Goal: Transaction & Acquisition: Book appointment/travel/reservation

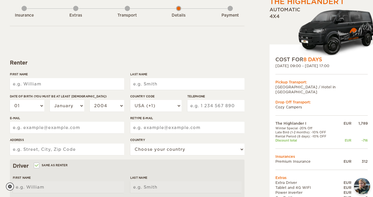
scroll to position [32, 0]
click at [91, 84] on input "First Name" at bounding box center [67, 84] width 114 height 12
type input "Julien"
type input "Mesnier"
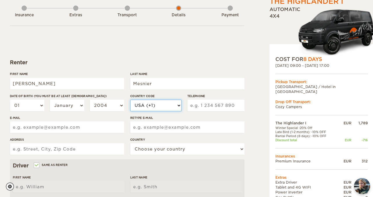
select select "33"
type input "781972722"
type input "julien-mesnier@hotmail.fr"
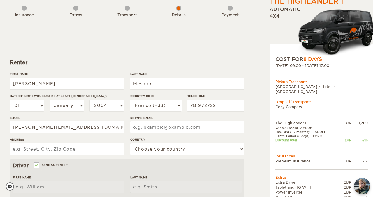
type input "julien-mesnier@hotmail.fr"
type input "35 rue d'Alsace, Appartement 16"
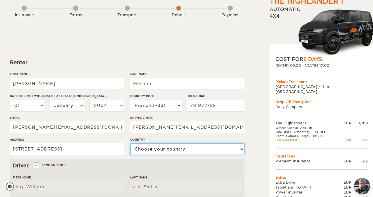
select select "71"
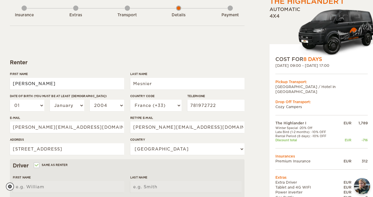
type input "Julien"
type input "Mesnier"
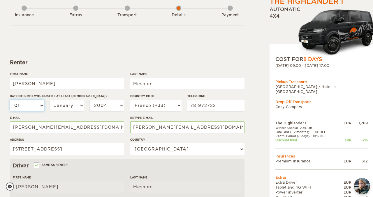
click at [31, 107] on select "01 02 03 04 05 06 07 08 09 10 11 12 13 14 15 16 17 18 19 20 21 22 23 24 25 26 2…" at bounding box center [27, 106] width 34 height 12
select select "07"
click at [56, 107] on select "January February March April May June July August September October November De…" at bounding box center [67, 106] width 34 height 12
select select "06"
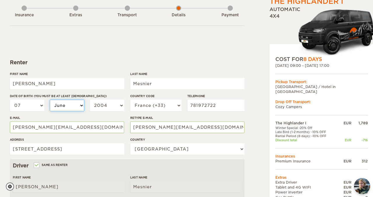
select select "06"
click at [113, 104] on select "2004 2003 2002 2001 2000 1999 1998 1997 1996 1995 1994 1993 1992 1991 1990 1989…" at bounding box center [107, 106] width 34 height 12
select select "1995"
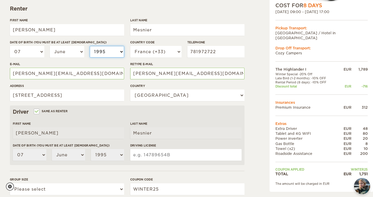
scroll to position [92, 0]
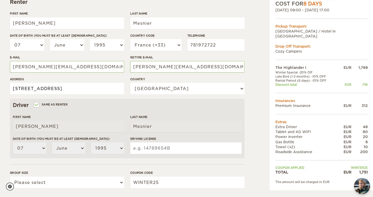
click at [108, 90] on input "35 rue d'Alsace, Appartement 16" at bounding box center [67, 89] width 114 height 12
type input "9 Avenue Bunau Varilla"
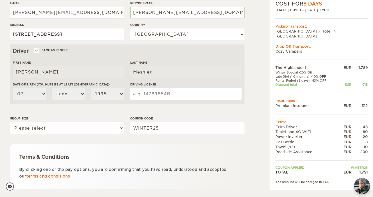
scroll to position [181, 0]
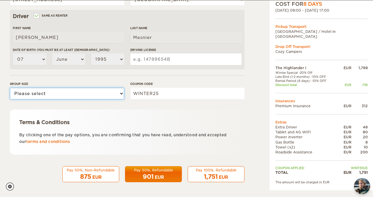
click at [117, 96] on select "Please select 1 2" at bounding box center [67, 94] width 114 height 12
select select "2"
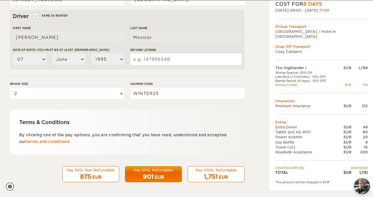
click at [97, 106] on form "Renter First Name Julien Last Name Mesnier Date of birth (You must be at least …" at bounding box center [127, 29] width 234 height 307
click at [58, 144] on link "terms and conditions" at bounding box center [48, 142] width 44 height 4
click at [149, 173] on div "901 EUR" at bounding box center [153, 177] width 49 height 8
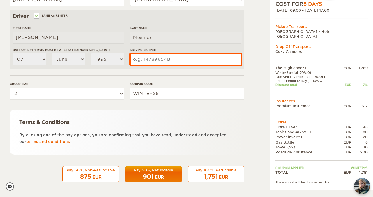
scroll to position [159, 0]
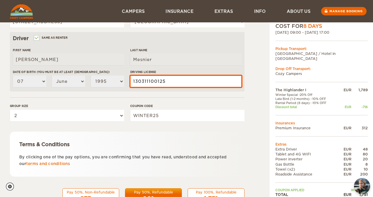
type input "130311100125"
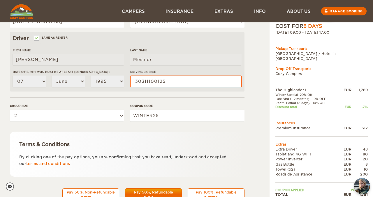
click at [204, 96] on form "Renter First Name Julien Last Name Mesnier Date of birth (You must be at least …" at bounding box center [127, 51] width 234 height 307
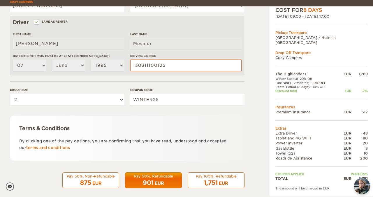
scroll to position [181, 0]
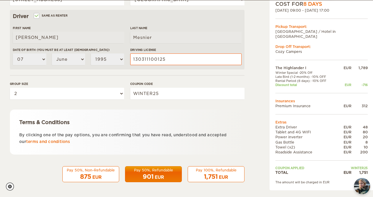
click at [163, 168] on div "Pay 50%, Refundable" at bounding box center [153, 170] width 49 height 5
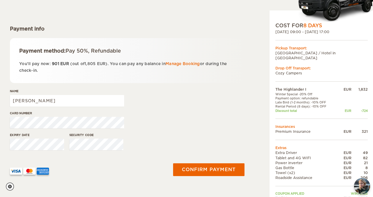
scroll to position [70, 0]
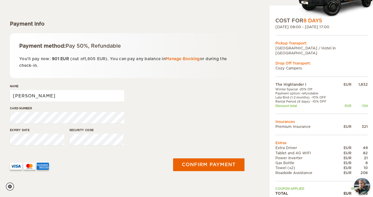
click at [59, 96] on input "Julien" at bounding box center [67, 96] width 114 height 12
type input "Julien Mesnier"
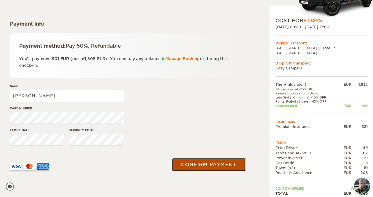
click at [203, 166] on button "Confirm payment" at bounding box center [208, 165] width 73 height 13
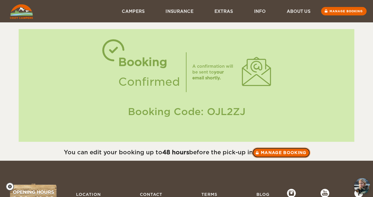
click at [277, 154] on link "Manage booking" at bounding box center [281, 153] width 58 height 10
